Goal: Task Accomplishment & Management: Use online tool/utility

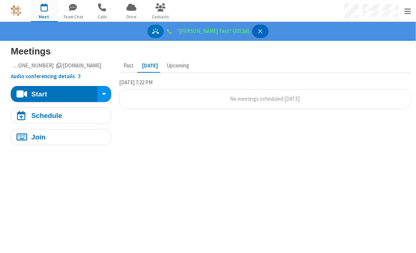
click at [222, 30] on button "Decline" at bounding box center [260, 32] width 16 height 14
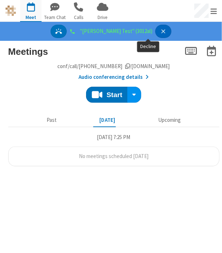
click at [160, 34] on icon "Decline" at bounding box center [163, 31] width 7 height 7
click at [160, 31] on icon "Decline" at bounding box center [163, 31] width 7 height 7
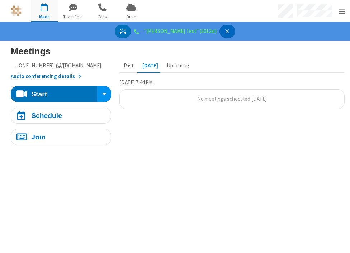
click at [222, 34] on icon "Decline" at bounding box center [227, 31] width 7 height 7
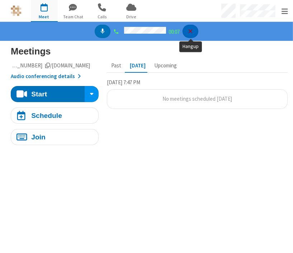
click at [187, 32] on button "Hangup" at bounding box center [191, 32] width 16 height 14
